Goal: Contribute content: Contribute content

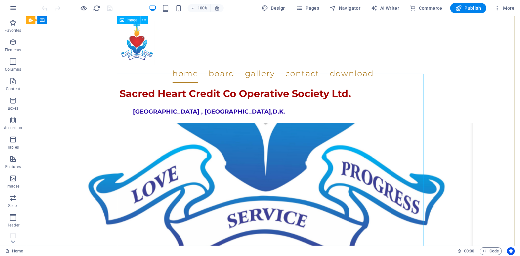
scroll to position [435, 0]
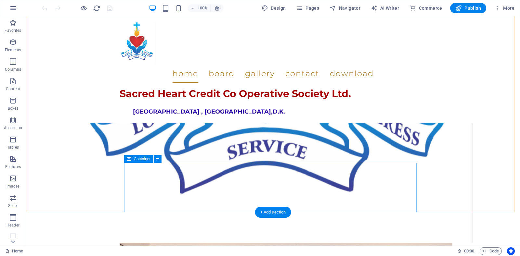
scroll to position [620, 0]
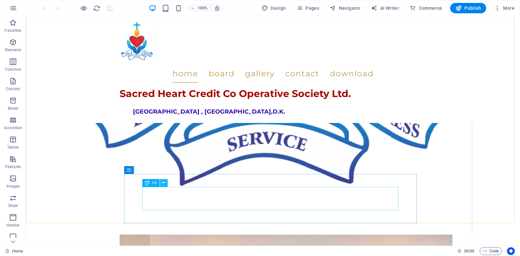
click at [162, 185] on icon at bounding box center [164, 183] width 4 height 7
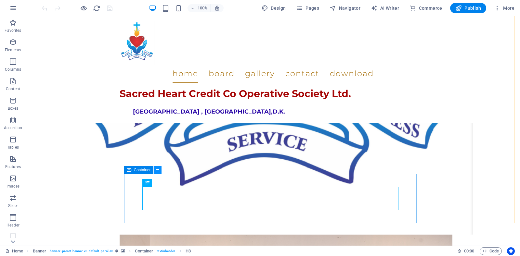
click at [158, 168] on icon at bounding box center [158, 170] width 4 height 7
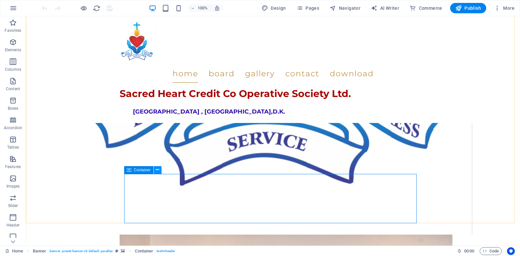
click at [156, 168] on icon at bounding box center [158, 170] width 4 height 7
click at [156, 170] on icon at bounding box center [158, 170] width 4 height 7
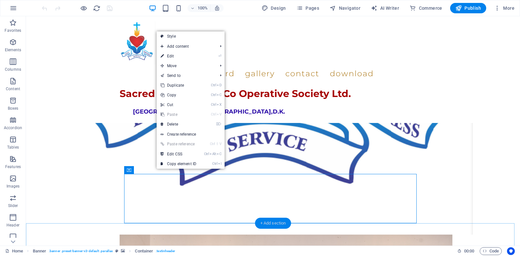
click at [280, 225] on div "+ Add section" at bounding box center [273, 223] width 36 height 11
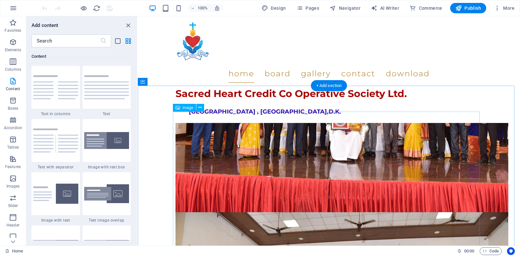
scroll to position [877, 0]
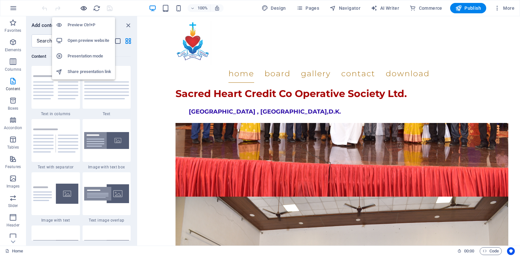
click at [82, 10] on icon "button" at bounding box center [83, 8] width 7 height 7
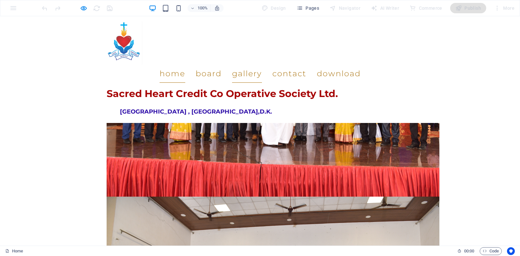
click at [262, 65] on link "Gallery" at bounding box center [247, 74] width 30 height 18
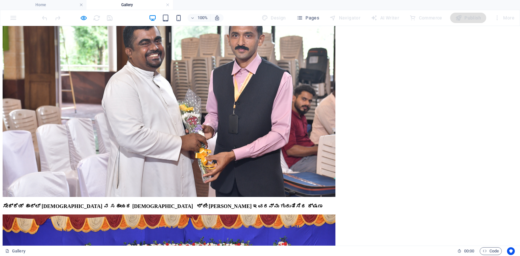
scroll to position [2880, 0]
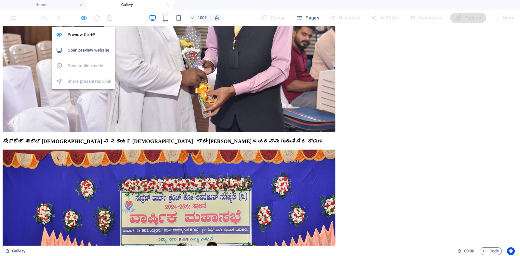
click at [84, 18] on icon "button" at bounding box center [83, 17] width 7 height 7
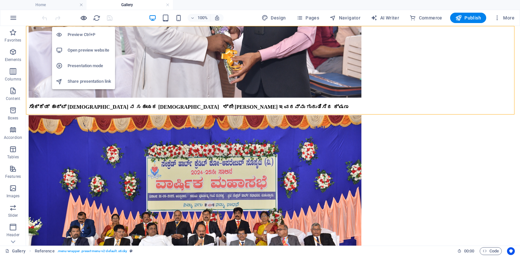
click at [83, 18] on icon "button" at bounding box center [83, 17] width 7 height 7
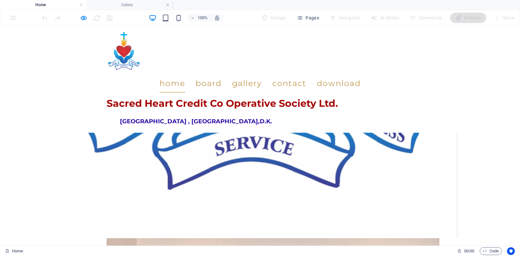
scroll to position [640, 0]
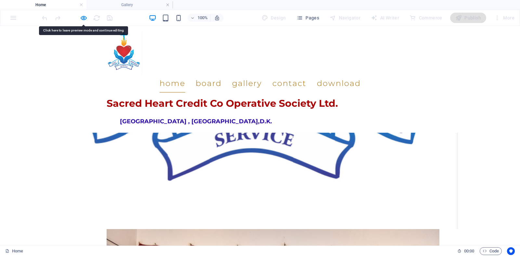
click at [83, 18] on icon "button" at bounding box center [83, 17] width 7 height 7
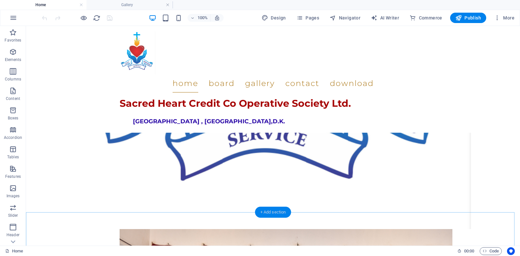
click at [277, 214] on div "+ Add section" at bounding box center [273, 212] width 36 height 11
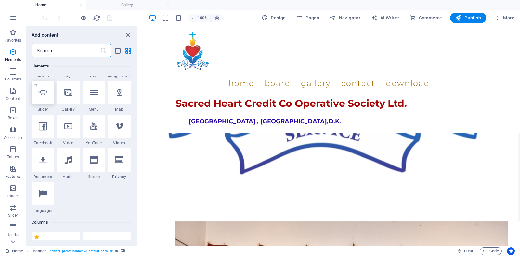
scroll to position [162, 0]
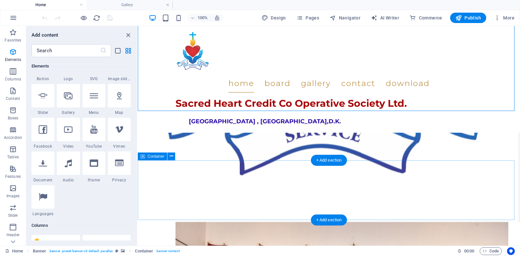
scroll to position [705, 0]
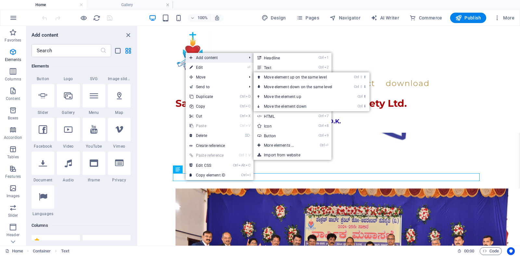
click at [224, 57] on span "Add content" at bounding box center [215, 58] width 58 height 10
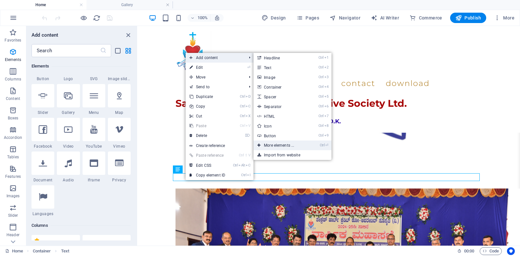
click at [269, 144] on link "Ctrl ⏎ More elements ..." at bounding box center [280, 146] width 54 height 10
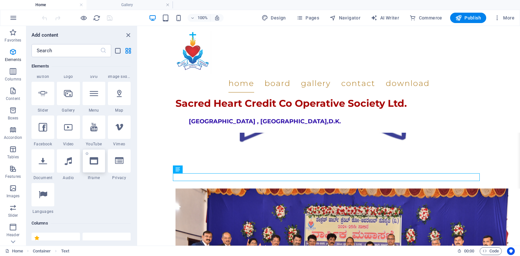
scroll to position [167, 0]
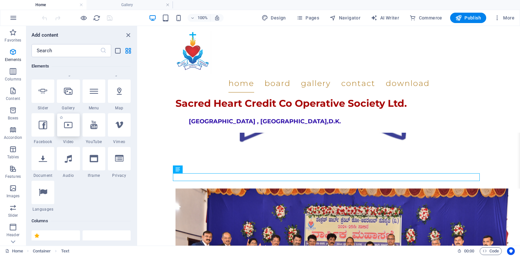
click at [68, 125] on icon at bounding box center [68, 125] width 8 height 8
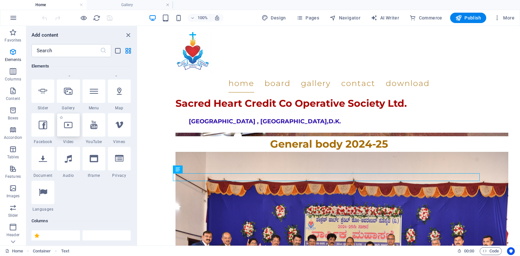
select select "%"
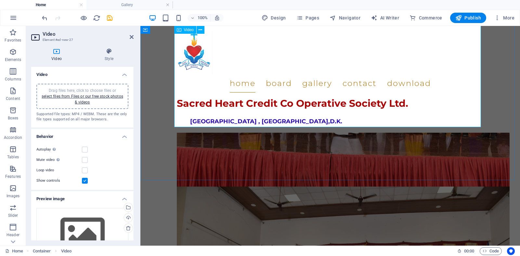
scroll to position [905, 0]
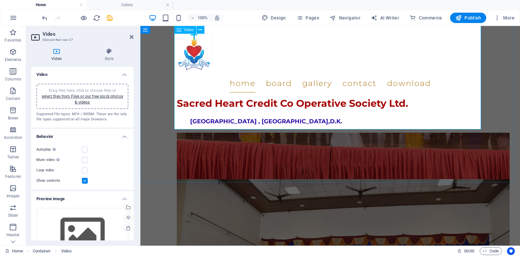
scroll to position [840, 0]
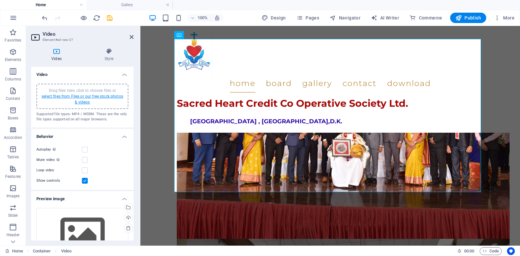
click at [85, 96] on link "select files from Files or our free stock photos & videos" at bounding box center [83, 99] width 82 height 10
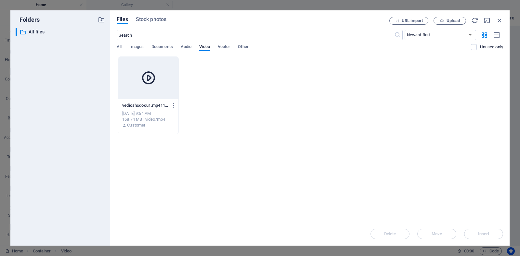
click at [154, 80] on icon at bounding box center [149, 78] width 16 height 16
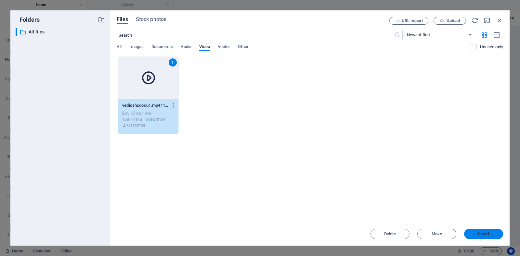
click at [476, 234] on span "Insert" at bounding box center [484, 234] width 34 height 4
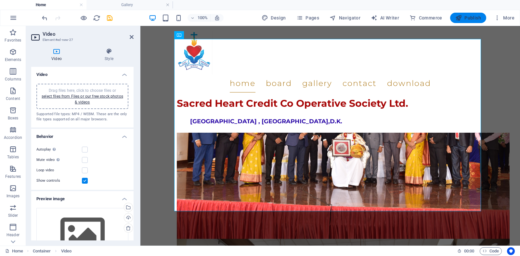
click at [464, 17] on span "Publish" at bounding box center [468, 18] width 26 height 6
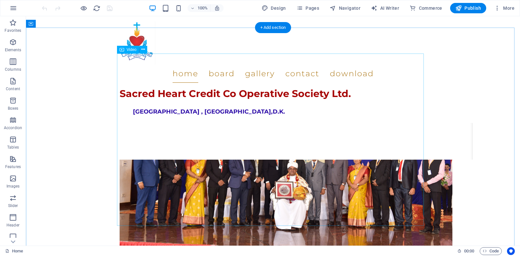
scroll to position [825, 0]
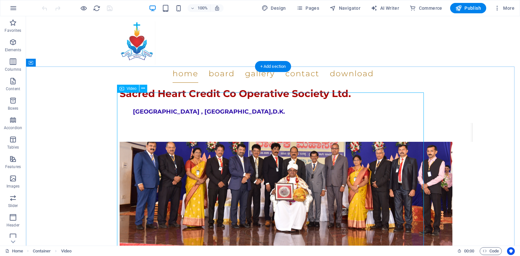
scroll to position [792, 0]
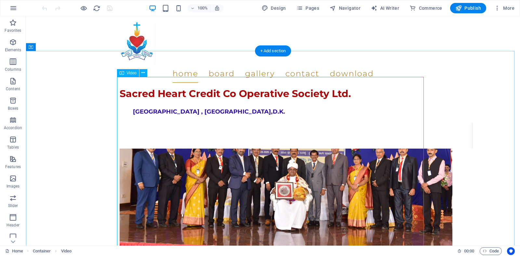
select select "%"
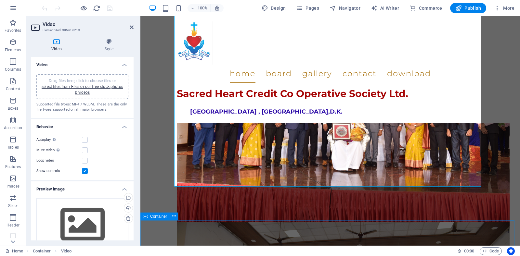
scroll to position [857, 0]
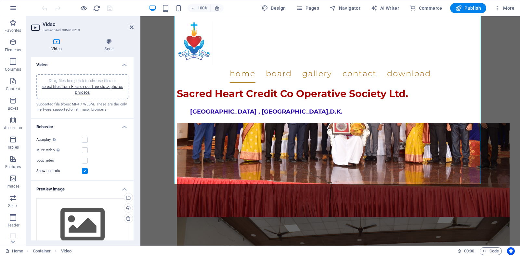
click at [56, 49] on h4 "Video" at bounding box center [57, 45] width 53 height 14
click at [63, 88] on link "select files from Files or our free stock photos & videos" at bounding box center [83, 89] width 82 height 10
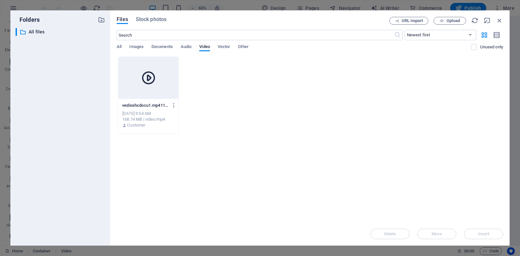
click at [148, 81] on icon at bounding box center [149, 78] width 16 height 16
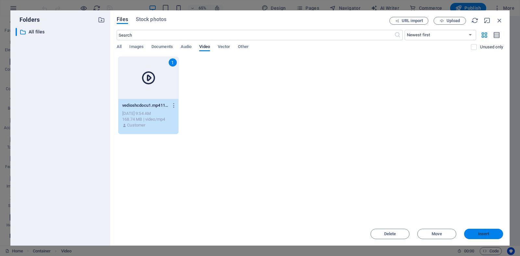
click at [493, 236] on span "Insert" at bounding box center [484, 234] width 34 height 4
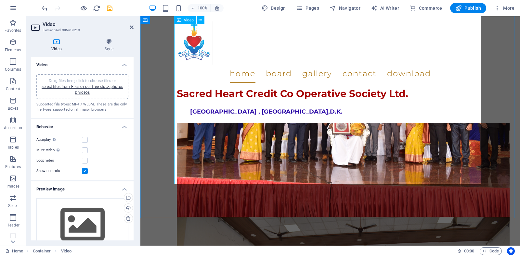
click at [84, 141] on label at bounding box center [85, 140] width 6 height 6
click at [0, 0] on input "Autoplay Autoplay is only available if muted is checked" at bounding box center [0, 0] width 0 height 0
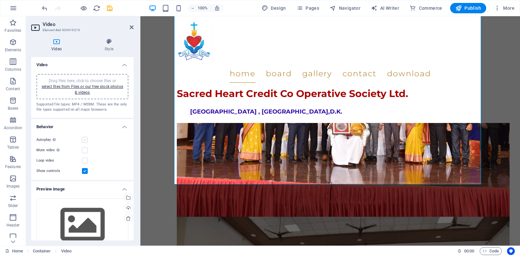
click at [85, 142] on label at bounding box center [85, 140] width 6 height 6
click at [0, 0] on input "Autoplay Autoplay is only available if muted is checked" at bounding box center [0, 0] width 0 height 0
click at [85, 142] on label at bounding box center [85, 140] width 6 height 6
click at [0, 0] on input "Autoplay Autoplay is only available if muted is checked" at bounding box center [0, 0] width 0 height 0
click at [85, 142] on label at bounding box center [85, 140] width 6 height 6
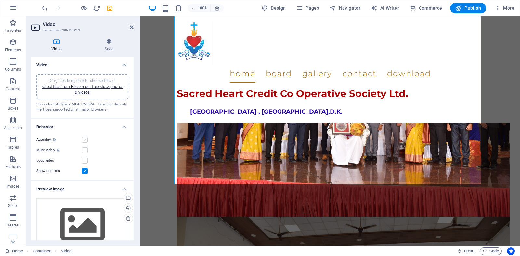
click at [0, 0] on input "Autoplay Autoplay is only available if muted is checked" at bounding box center [0, 0] width 0 height 0
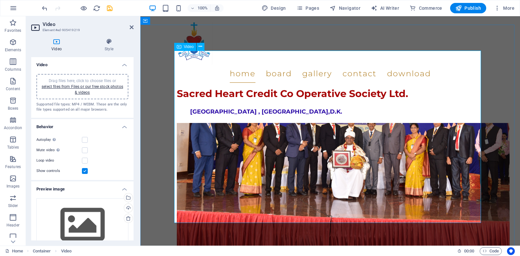
scroll to position [825, 0]
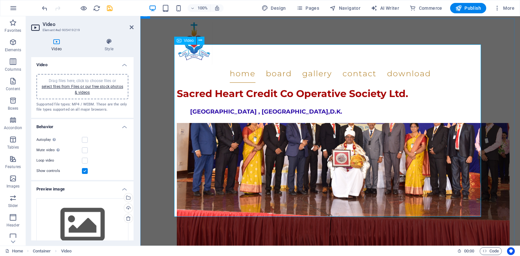
click at [111, 10] on icon "save" at bounding box center [109, 8] width 7 height 7
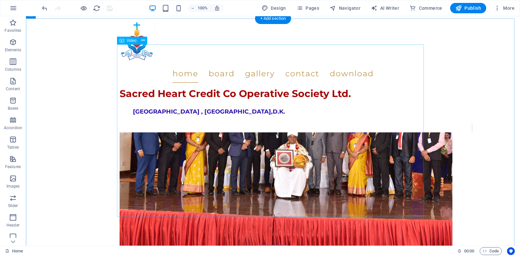
select select "%"
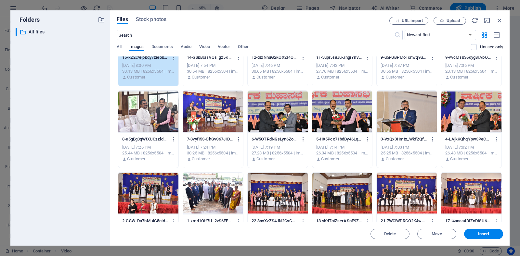
scroll to position [0, 0]
